Goal: Navigation & Orientation: Find specific page/section

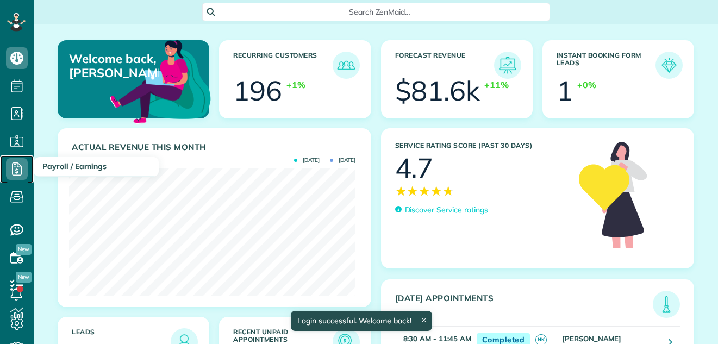
click at [16, 166] on use at bounding box center [17, 169] width 10 height 13
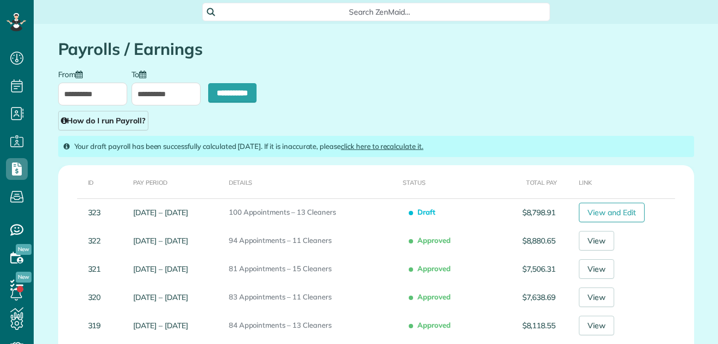
click at [624, 210] on link "View and Edit" at bounding box center [612, 213] width 66 height 20
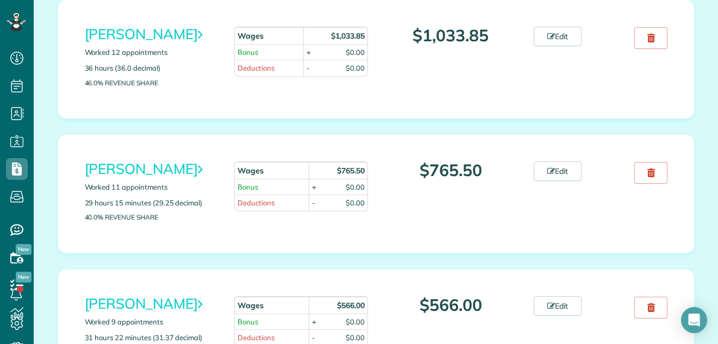
scroll to position [96, 0]
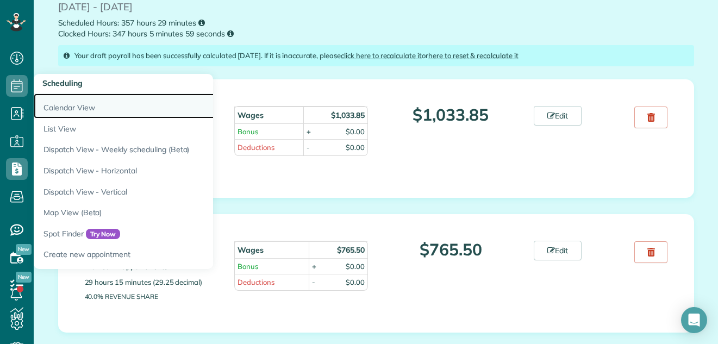
click at [52, 107] on link "Calendar View" at bounding box center [170, 106] width 272 height 25
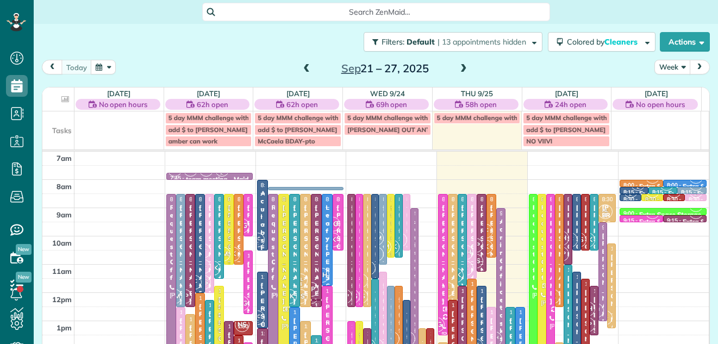
click at [662, 65] on button "Week" at bounding box center [673, 67] width 36 height 15
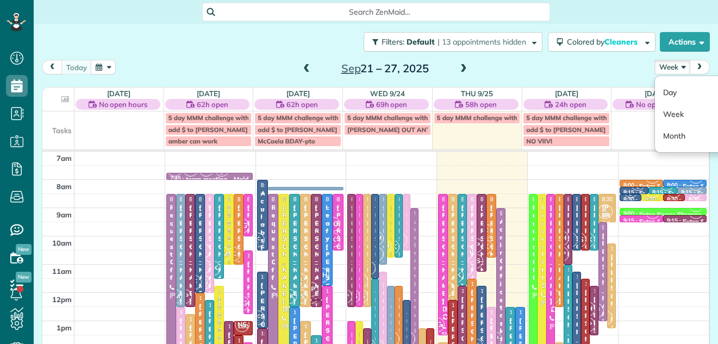
scroll to position [5, 5]
click at [662, 92] on link "Day" at bounding box center [698, 93] width 86 height 22
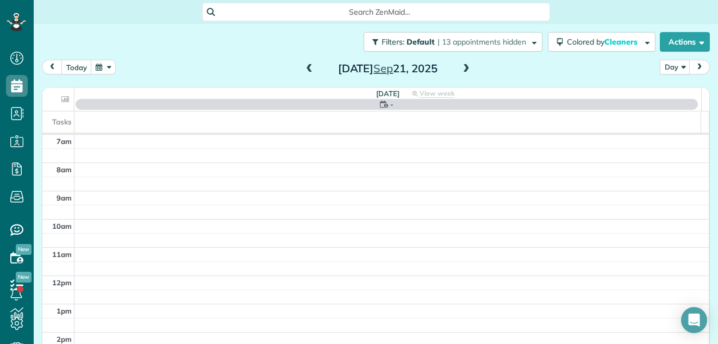
click at [303, 67] on span at bounding box center [309, 69] width 12 height 10
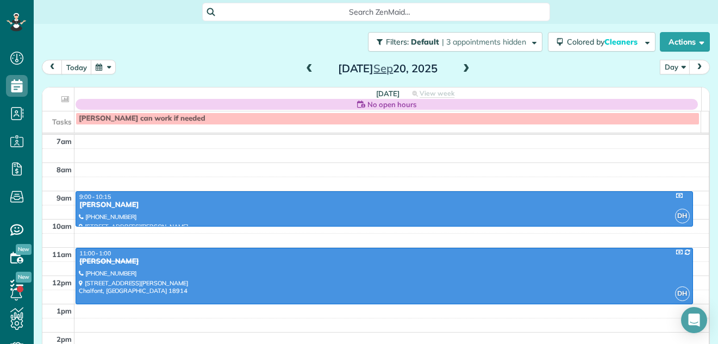
click at [461, 66] on span at bounding box center [467, 69] width 12 height 10
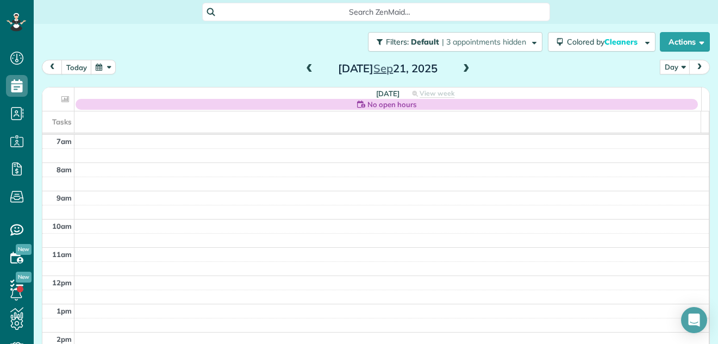
click at [461, 66] on span at bounding box center [467, 69] width 12 height 10
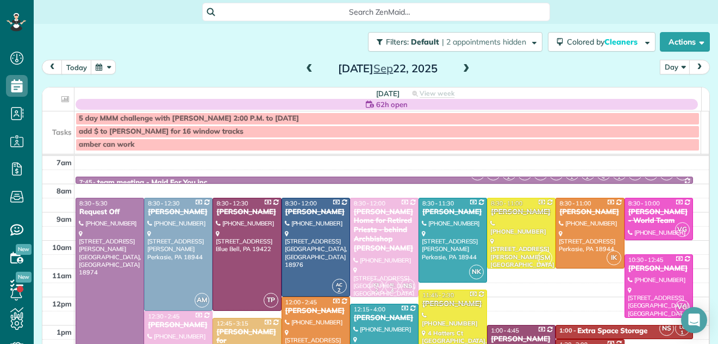
click at [461, 66] on span at bounding box center [467, 69] width 12 height 10
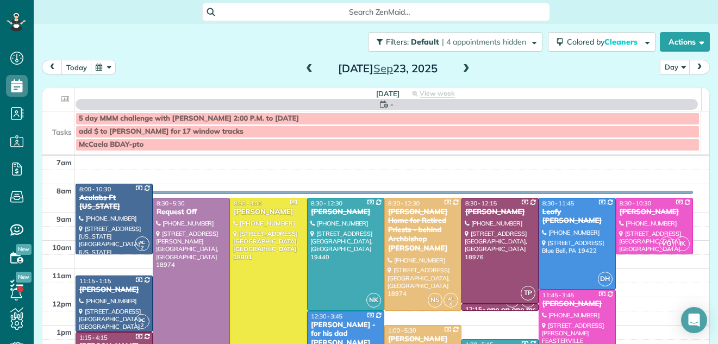
click at [461, 66] on span at bounding box center [467, 69] width 12 height 10
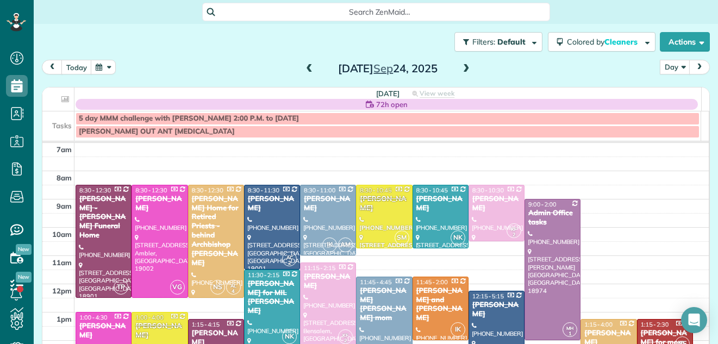
click at [461, 66] on span at bounding box center [467, 69] width 12 height 10
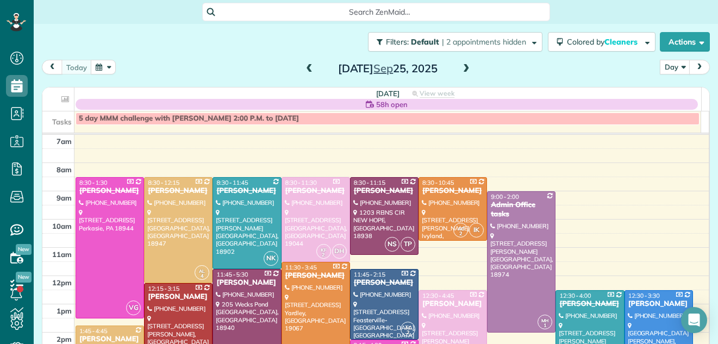
click at [461, 66] on span at bounding box center [467, 69] width 12 height 10
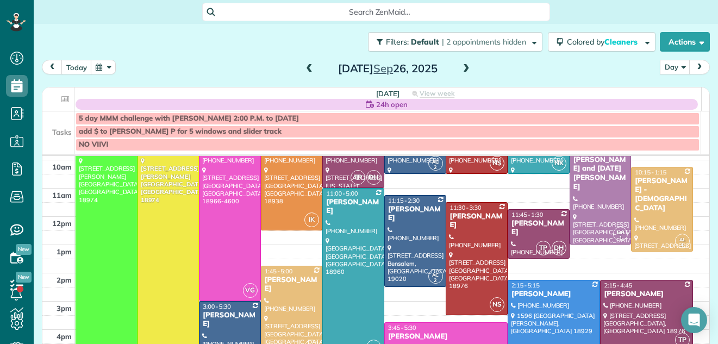
scroll to position [77, 0]
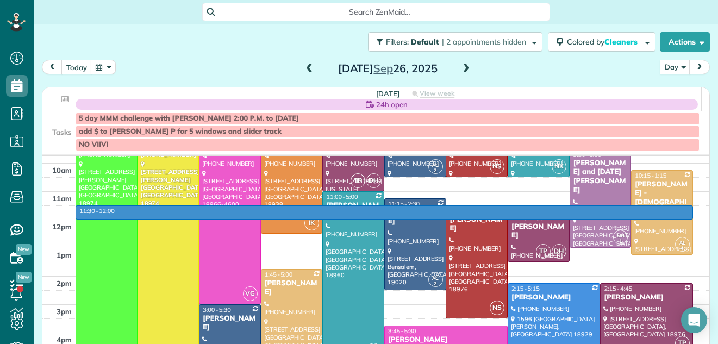
drag, startPoint x: 692, startPoint y: 215, endPoint x: 692, endPoint y: 206, distance: 9.3
click at [692, 207] on td at bounding box center [392, 213] width 635 height 14
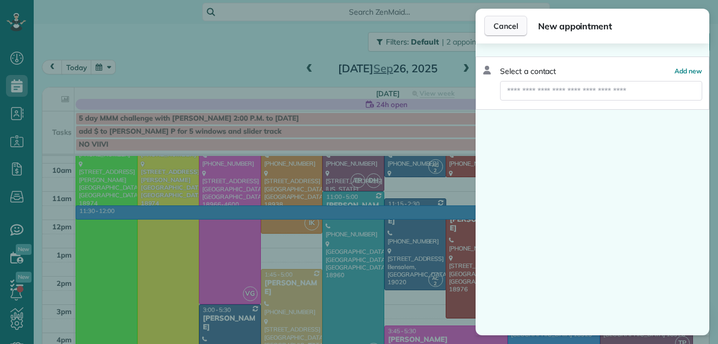
click at [513, 22] on span "Cancel" at bounding box center [506, 26] width 24 height 11
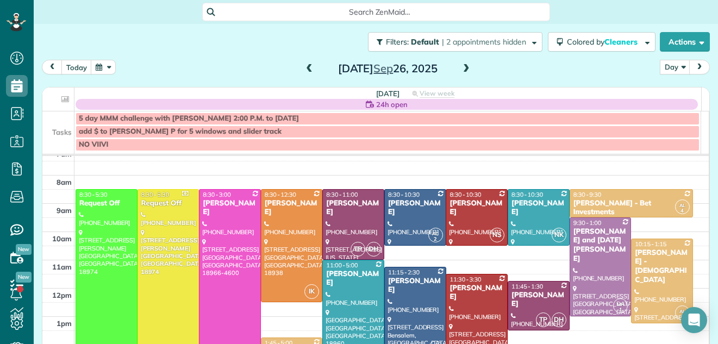
scroll to position [28, 0]
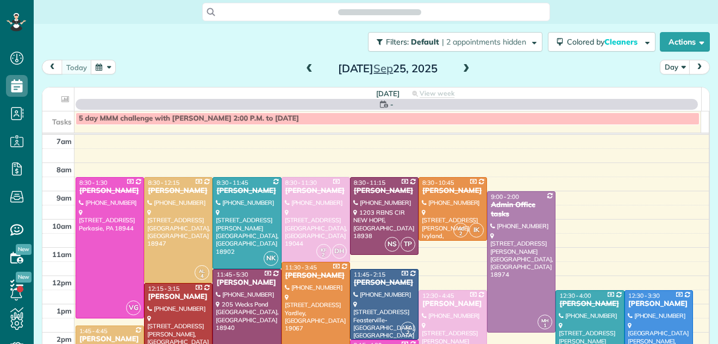
scroll to position [5, 5]
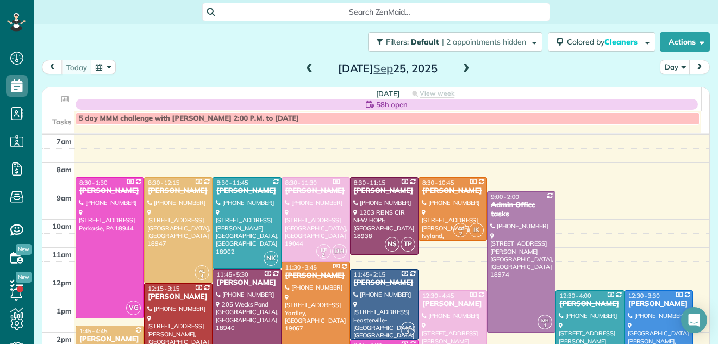
click at [462, 72] on span at bounding box center [467, 69] width 12 height 10
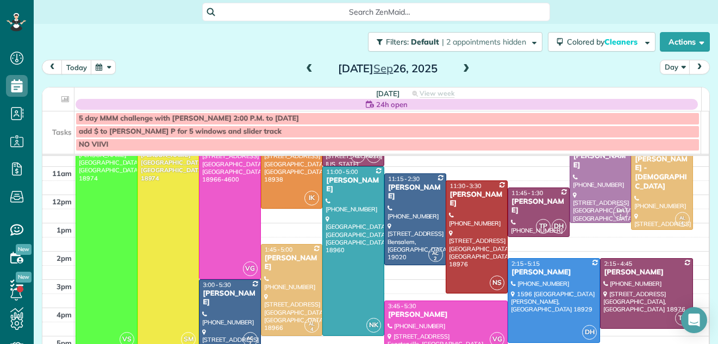
scroll to position [23, 0]
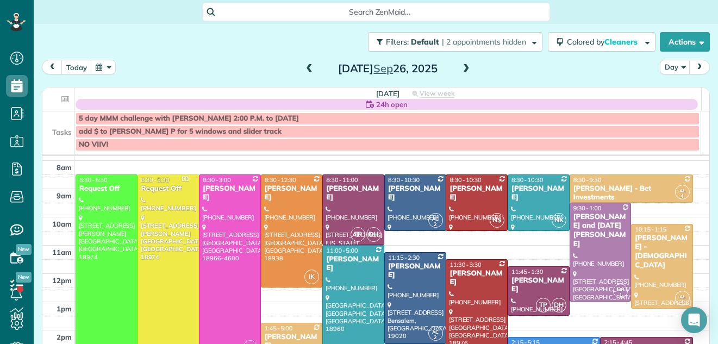
click at [304, 67] on span at bounding box center [309, 69] width 12 height 10
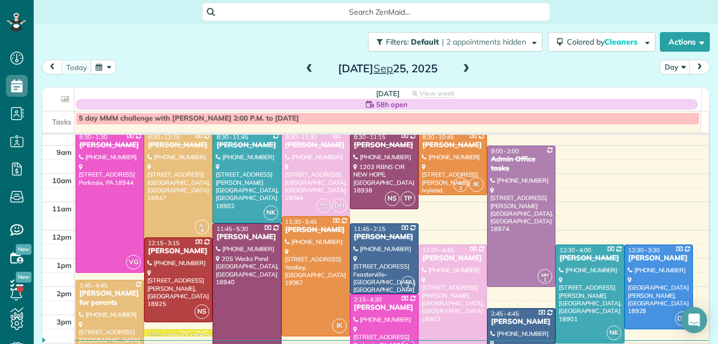
scroll to position [69, 0]
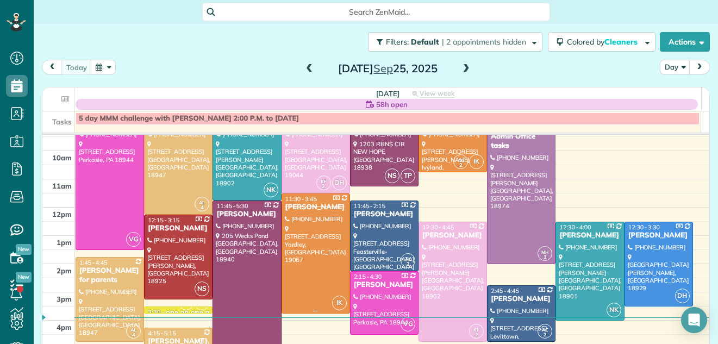
click at [321, 258] on div at bounding box center [315, 253] width 67 height 119
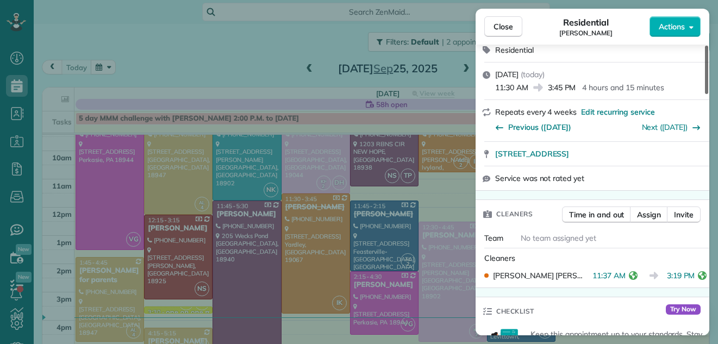
scroll to position [146, 0]
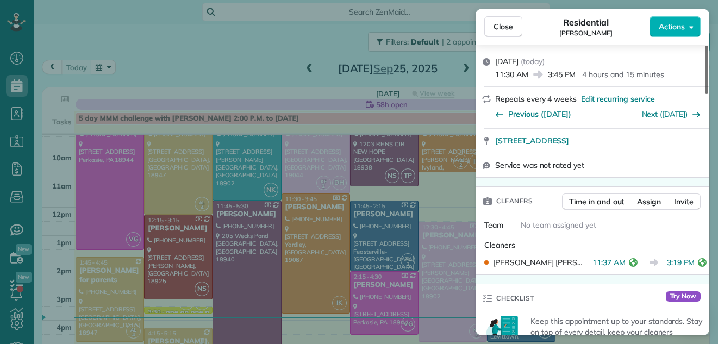
drag, startPoint x: 708, startPoint y: 78, endPoint x: 708, endPoint y: 102, distance: 24.5
click at [708, 94] on div at bounding box center [706, 70] width 3 height 48
click at [710, 102] on div "Close Residential Linda Ferkle Actions Status Completed Linda Ferkle · Open pro…" at bounding box center [359, 172] width 718 height 344
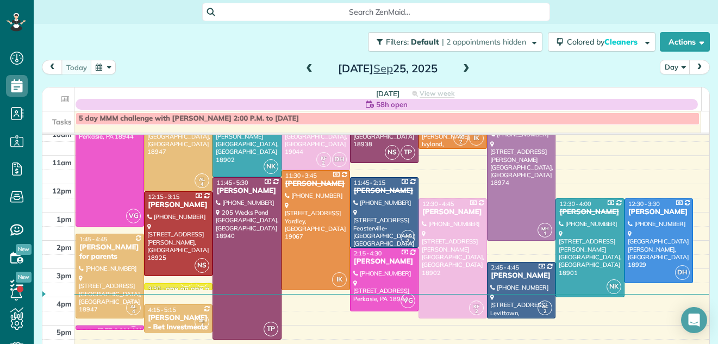
scroll to position [120, 0]
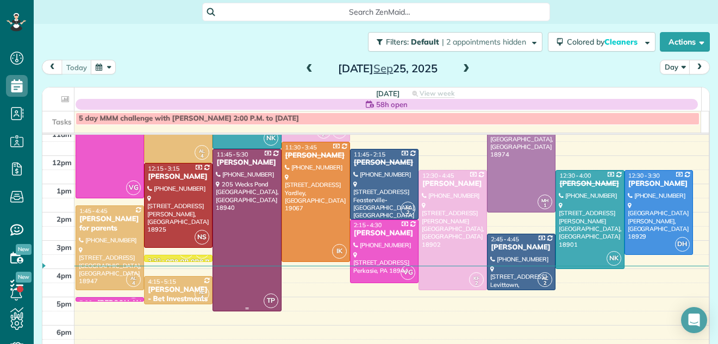
click at [228, 233] on div at bounding box center [246, 231] width 67 height 162
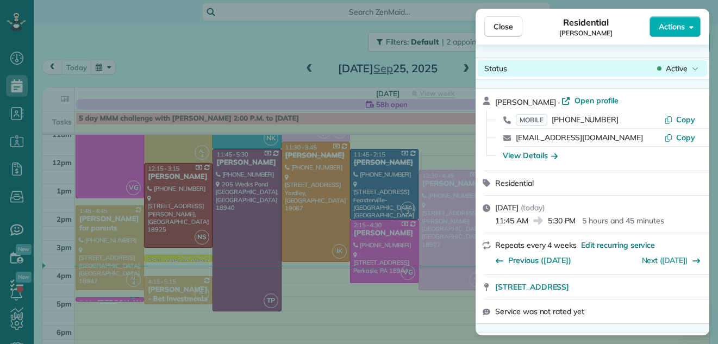
drag, startPoint x: 705, startPoint y: 84, endPoint x: 707, endPoint y: 69, distance: 15.9
click at [712, 74] on div "Close Residential Michael Kochman Actions Status Active Michael Kochman · Open …" at bounding box center [359, 172] width 718 height 344
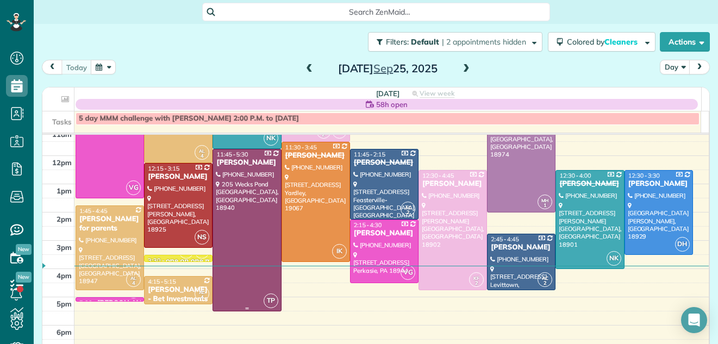
click at [247, 227] on div at bounding box center [246, 231] width 67 height 162
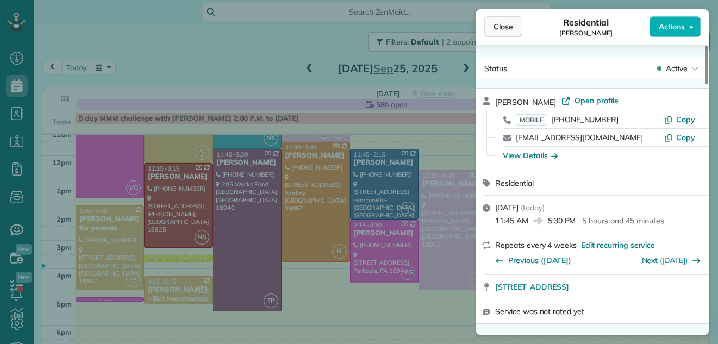
click at [493, 21] on button "Close" at bounding box center [504, 26] width 38 height 21
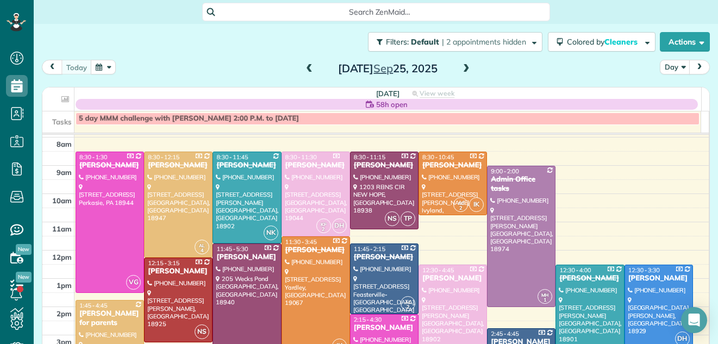
scroll to position [17, 0]
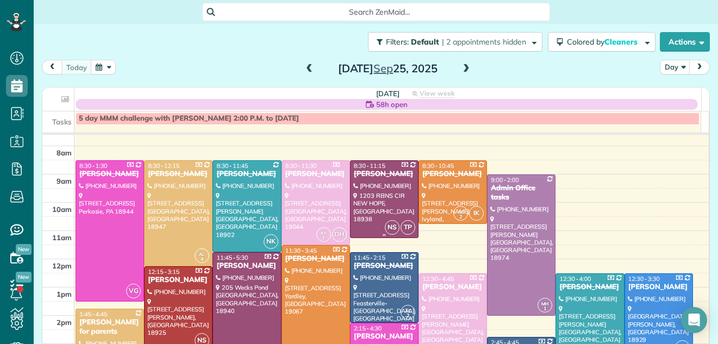
click at [365, 190] on div at bounding box center [384, 199] width 67 height 77
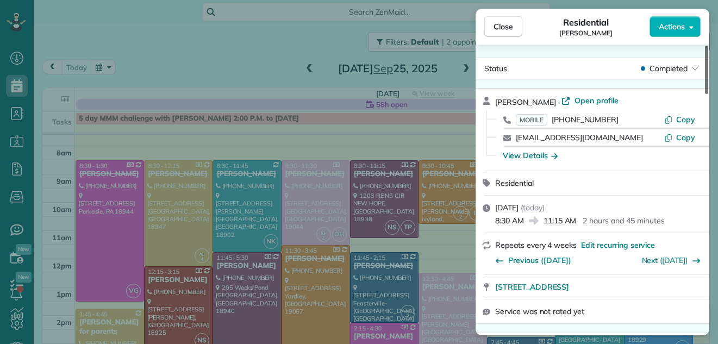
drag, startPoint x: 707, startPoint y: 75, endPoint x: 708, endPoint y: 49, distance: 25.6
click at [708, 49] on div at bounding box center [706, 70] width 3 height 48
click at [501, 22] on span "Close" at bounding box center [504, 26] width 20 height 11
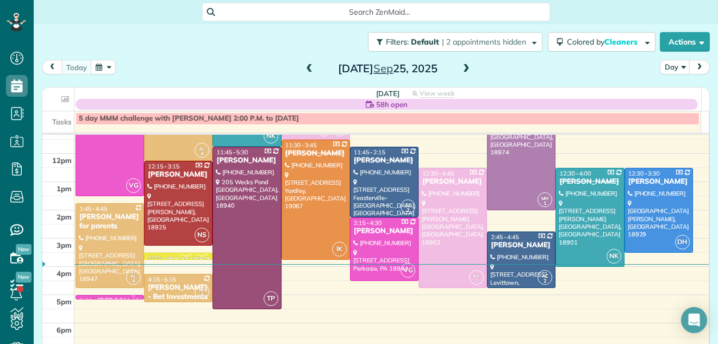
scroll to position [128, 0]
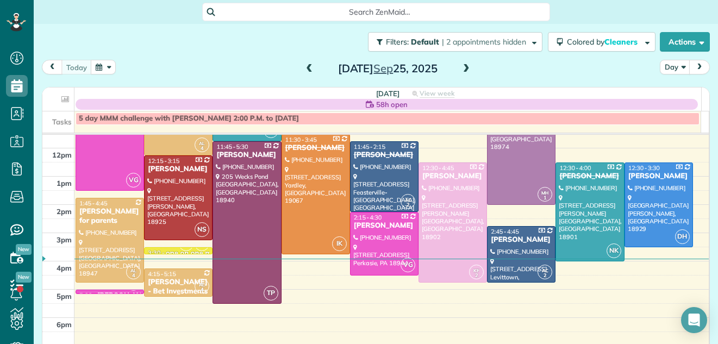
click at [173, 279] on div "[PERSON_NAME] - Bet Investments" at bounding box center [178, 287] width 62 height 18
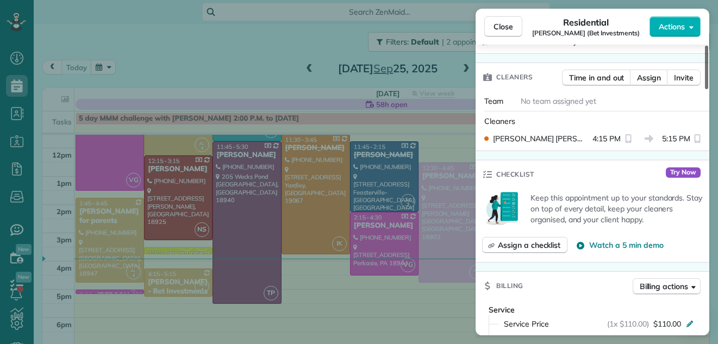
scroll to position [365, 0]
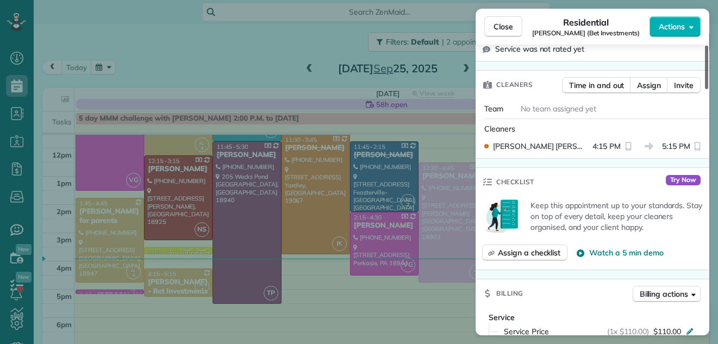
drag, startPoint x: 707, startPoint y: 61, endPoint x: 702, endPoint y: 116, distance: 54.6
click at [705, 89] on div at bounding box center [706, 68] width 3 height 44
click at [499, 20] on button "Close" at bounding box center [504, 26] width 38 height 21
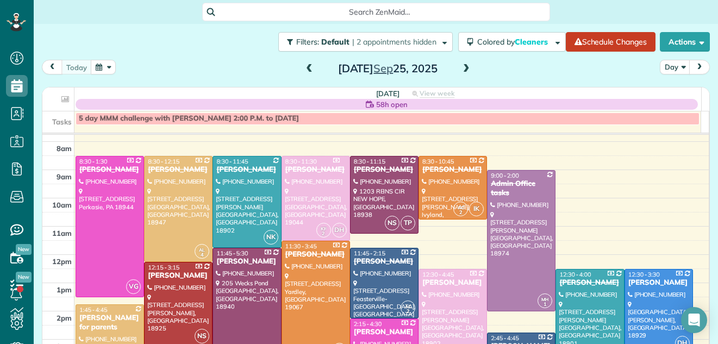
scroll to position [14, 0]
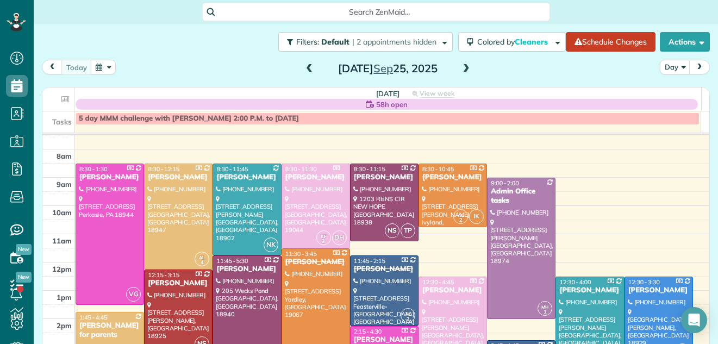
click at [462, 70] on span at bounding box center [467, 69] width 12 height 10
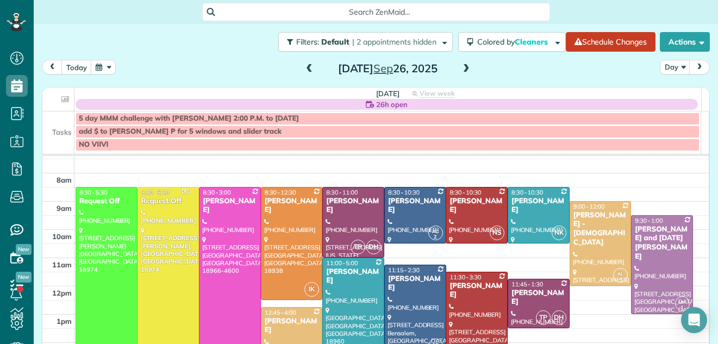
scroll to position [0, 0]
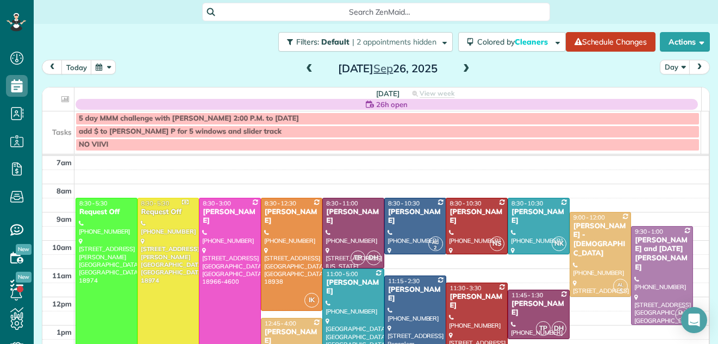
click at [465, 68] on span at bounding box center [467, 69] width 12 height 10
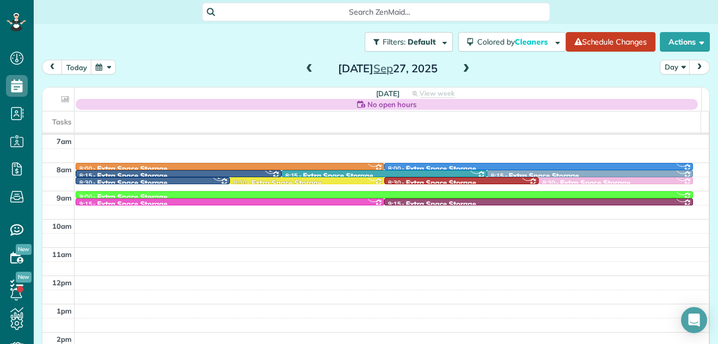
click at [465, 67] on span at bounding box center [467, 69] width 12 height 10
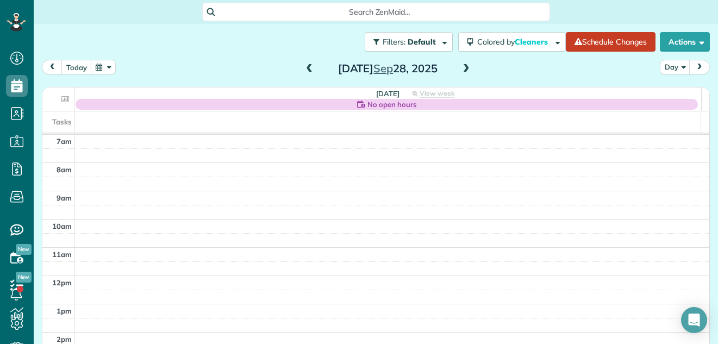
click at [464, 70] on span at bounding box center [467, 69] width 12 height 10
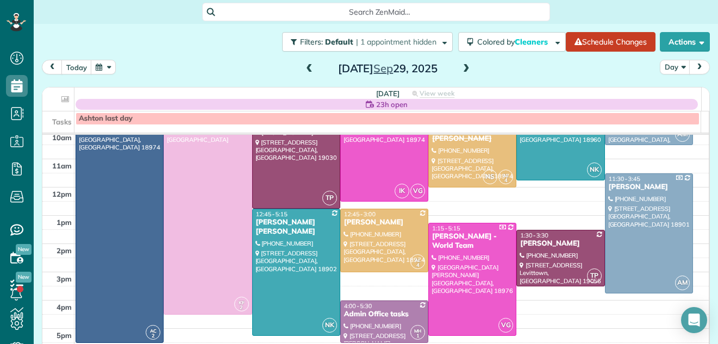
scroll to position [95, 0]
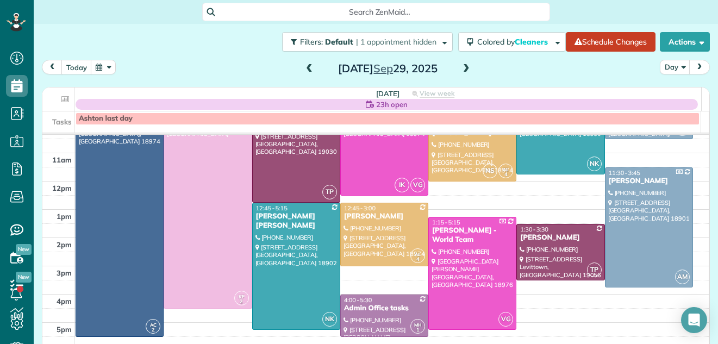
click at [304, 64] on span at bounding box center [309, 69] width 12 height 10
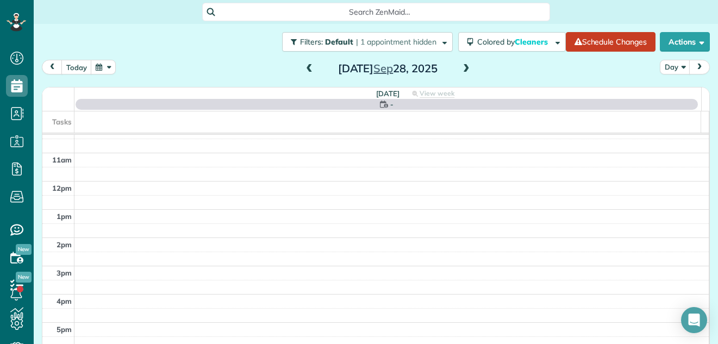
scroll to position [0, 0]
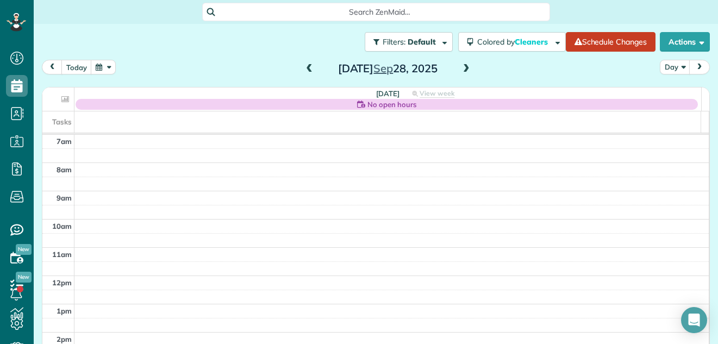
click at [463, 67] on span at bounding box center [467, 69] width 12 height 10
